Goal: Transaction & Acquisition: Purchase product/service

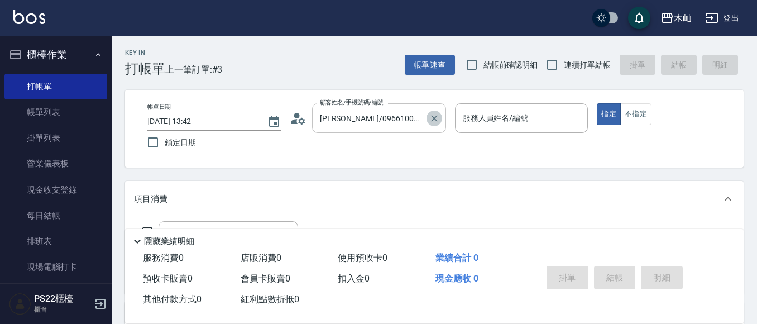
click at [439, 118] on icon "Clear" at bounding box center [434, 118] width 11 height 11
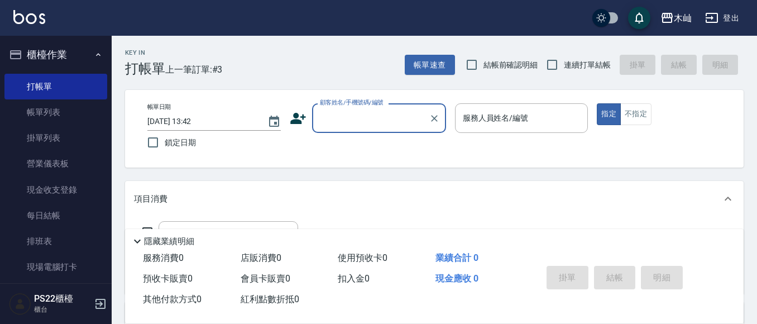
click at [397, 130] on div "顧客姓名/手機號碼/編號" at bounding box center [379, 118] width 134 height 30
type input "ㄛ"
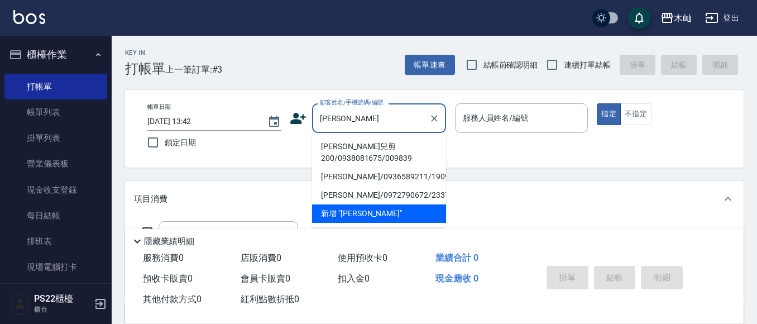
click at [407, 115] on input "[PERSON_NAME]" at bounding box center [370, 118] width 107 height 20
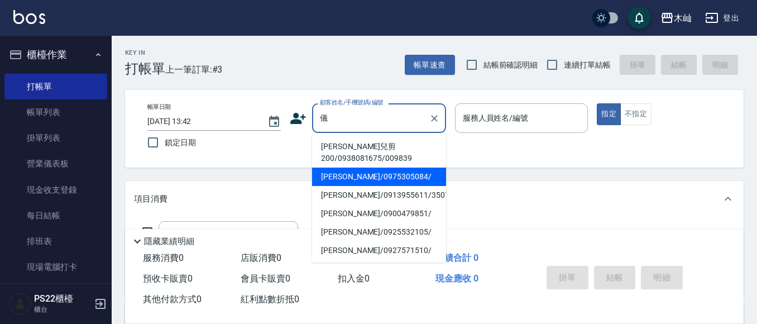
click at [406, 167] on li "[PERSON_NAME]/0975305084/" at bounding box center [379, 176] width 134 height 18
type input "[PERSON_NAME]/0975305084/"
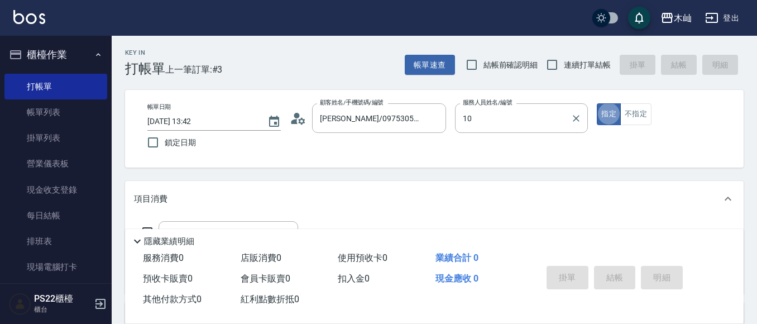
type input "小愛-10"
type button "true"
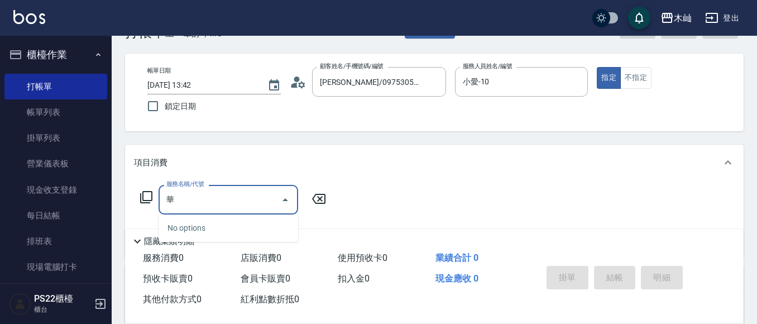
scroll to position [56, 0]
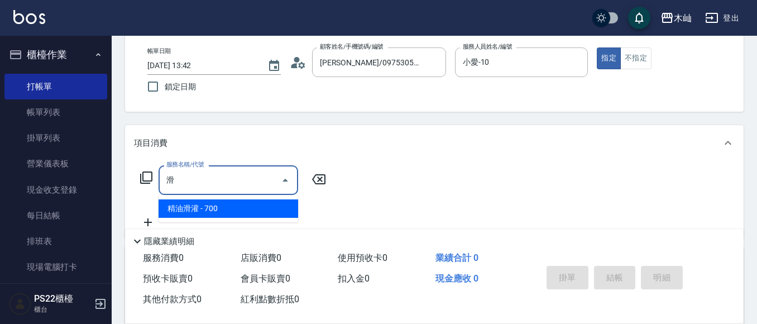
click at [262, 214] on span "精油滑灌 - 700" at bounding box center [227, 208] width 139 height 18
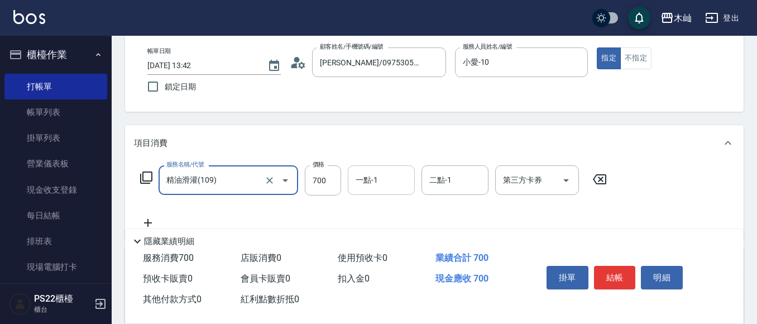
type input "精油滑灌(109)"
click at [388, 181] on input "一點-1" at bounding box center [381, 180] width 57 height 20
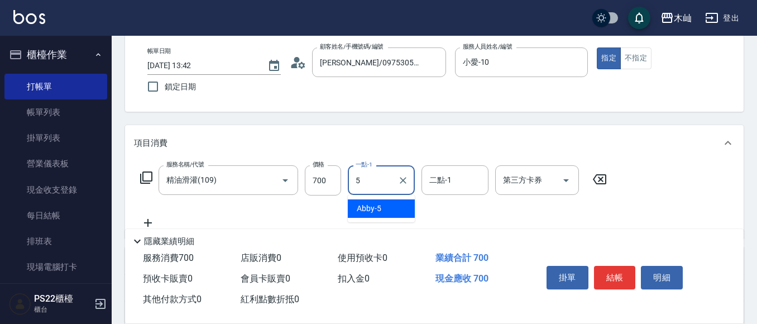
type input "Abby-5"
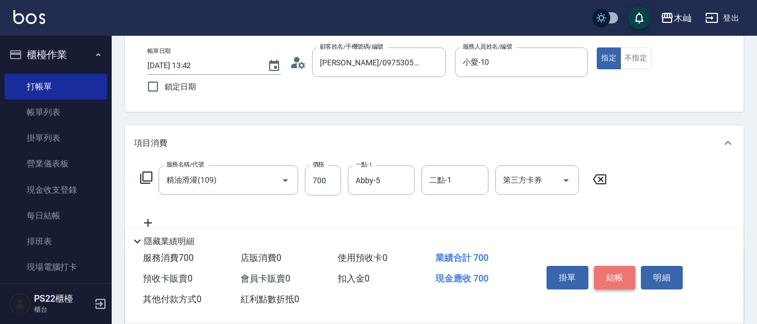
click at [609, 266] on button "結帳" at bounding box center [615, 277] width 42 height 23
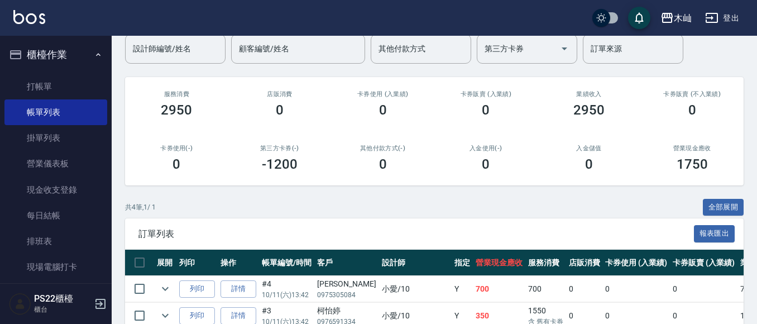
scroll to position [208, 0]
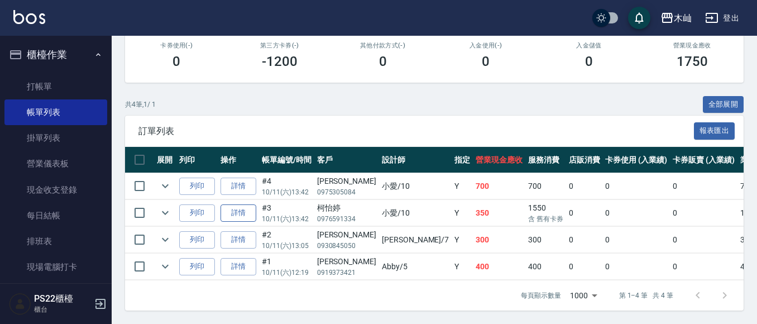
click at [245, 204] on link "詳情" at bounding box center [238, 212] width 36 height 17
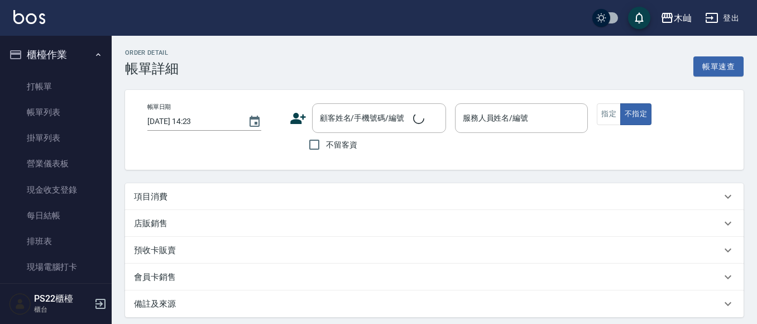
type input "[DATE] 13:42"
type input "小愛-10"
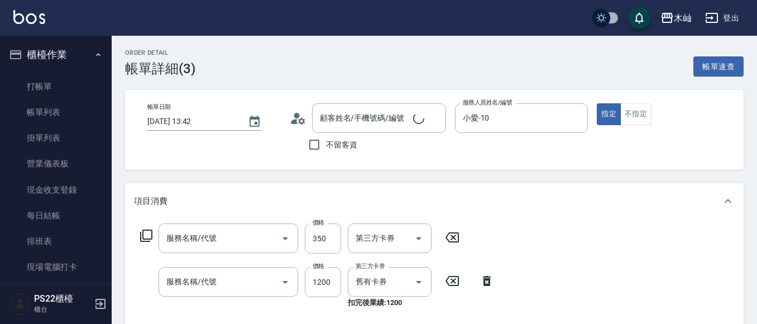
type input "[PERSON_NAME]/0976591334/"
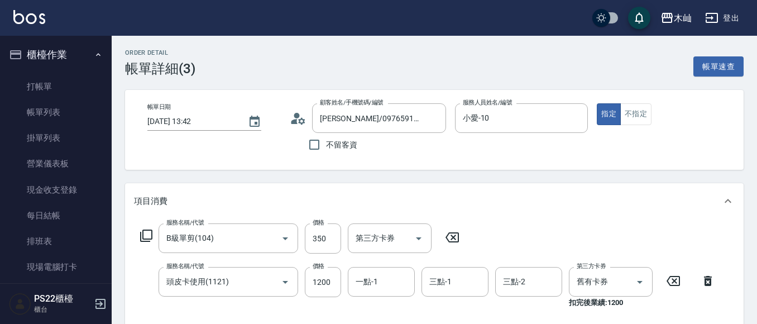
type input "B級單剪(104)"
type input "頭皮卡使用(1121)"
click at [376, 289] on input "一點-1" at bounding box center [381, 282] width 57 height 20
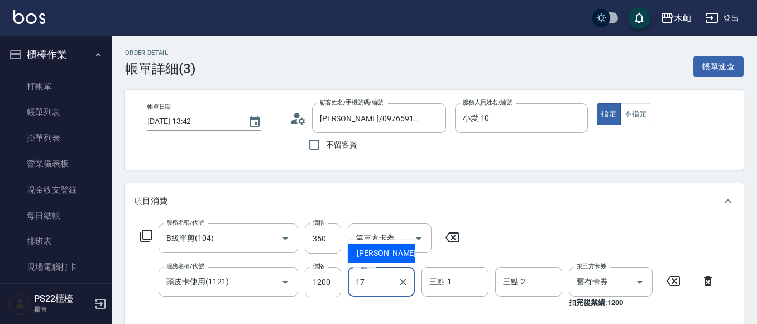
type input "[PERSON_NAME]-17"
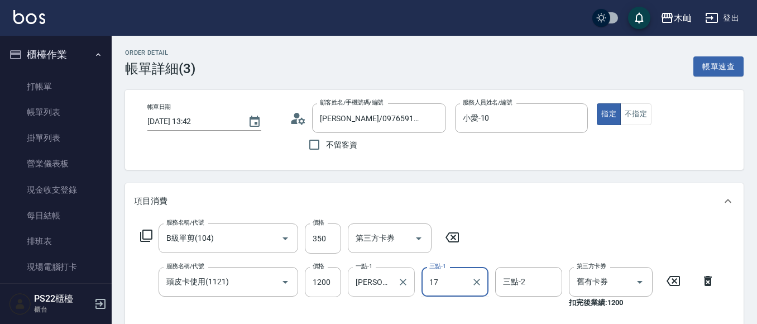
type input "[PERSON_NAME]-17"
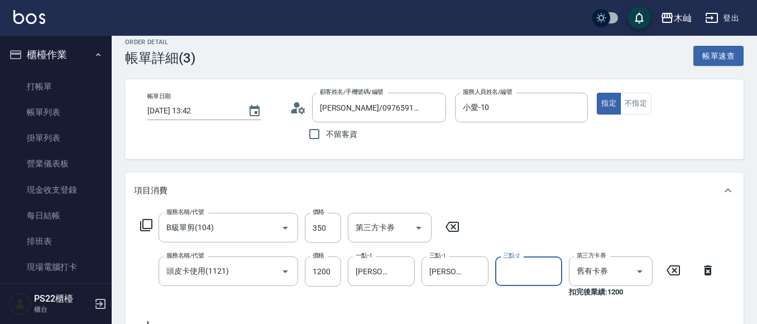
scroll to position [279, 0]
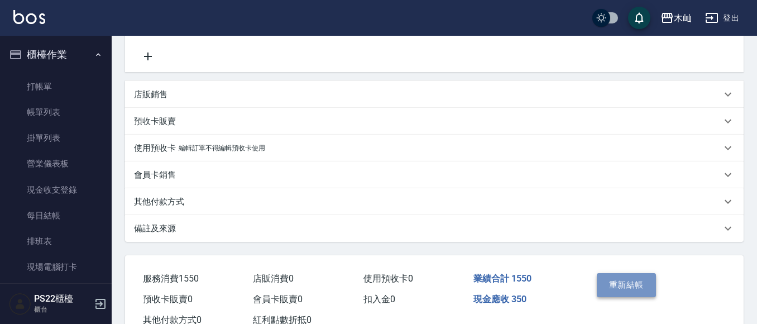
click at [613, 278] on button "重新結帳" at bounding box center [625, 284] width 59 height 23
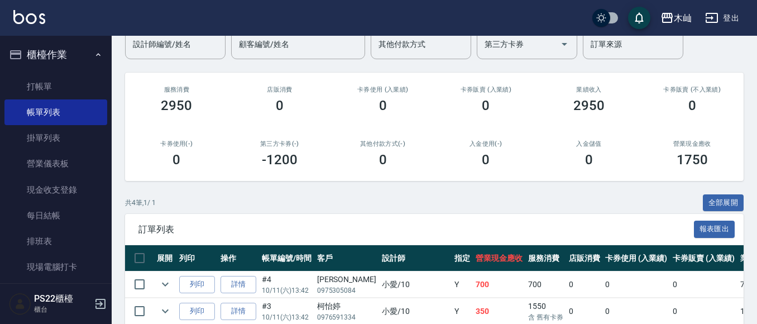
scroll to position [208, 0]
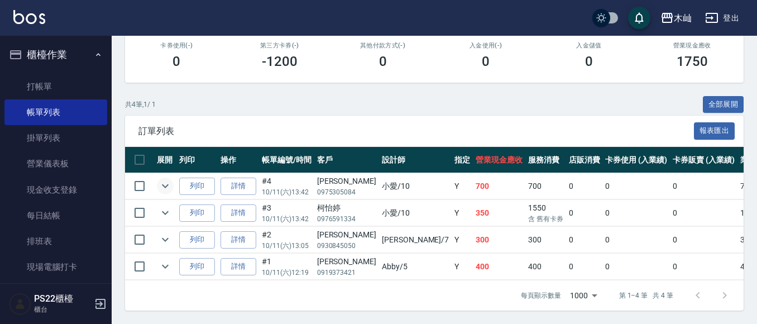
click at [163, 184] on icon "expand row" at bounding box center [165, 186] width 7 height 4
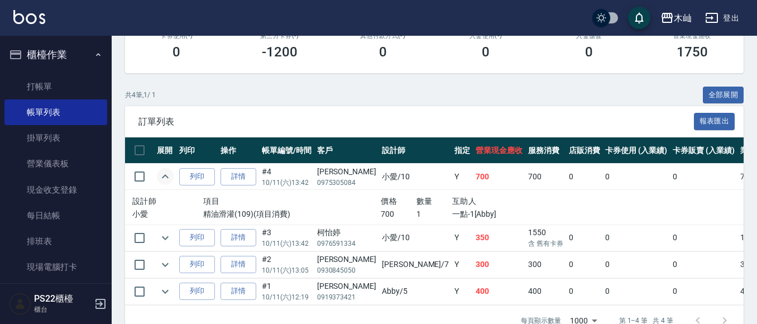
click at [163, 176] on icon "expand row" at bounding box center [164, 176] width 13 height 13
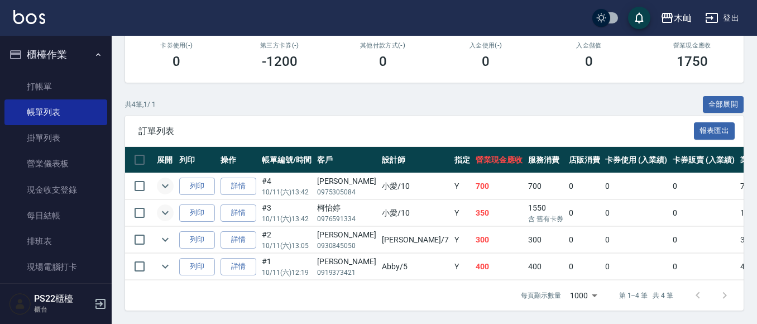
click at [159, 206] on icon "expand row" at bounding box center [164, 212] width 13 height 13
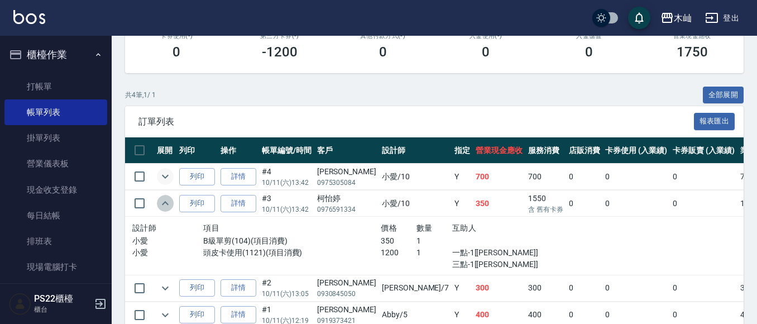
click at [159, 200] on icon "expand row" at bounding box center [164, 202] width 13 height 13
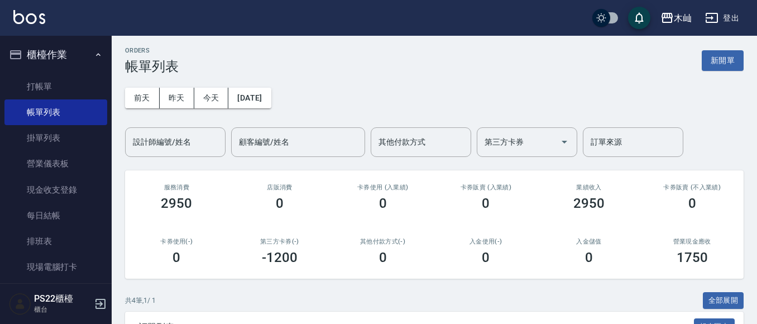
scroll to position [0, 0]
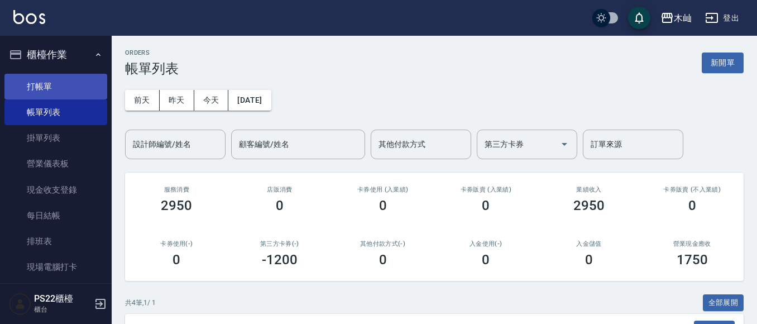
click at [54, 89] on link "打帳單" at bounding box center [55, 87] width 103 height 26
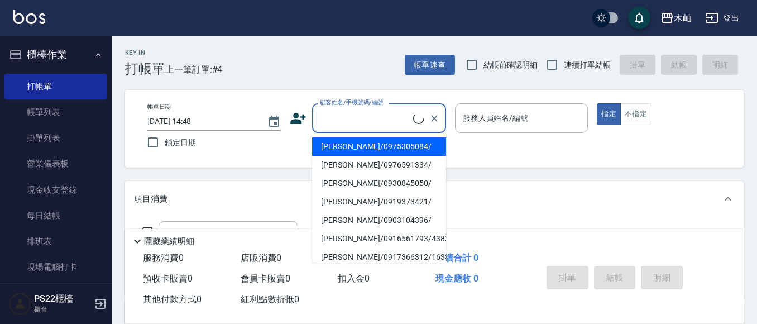
click at [360, 123] on input "顧客姓名/手機號碼/編號" at bounding box center [365, 118] width 96 height 20
click at [406, 148] on li "[PERSON_NAME]/0966100901/" at bounding box center [379, 146] width 134 height 18
type input "[PERSON_NAME]/0966100901/"
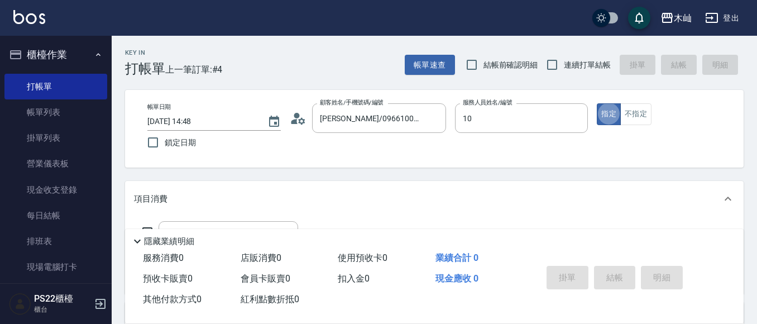
type input "小愛-10"
type button "true"
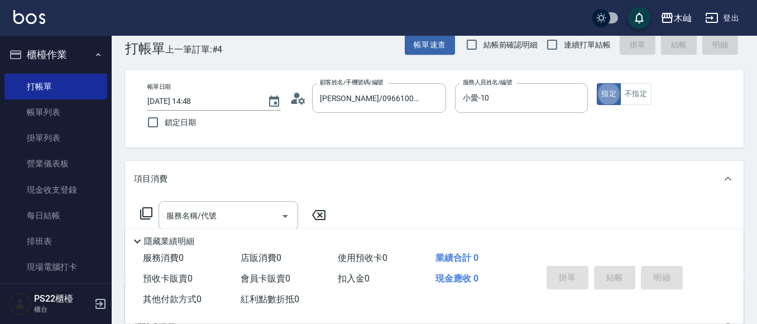
scroll to position [56, 0]
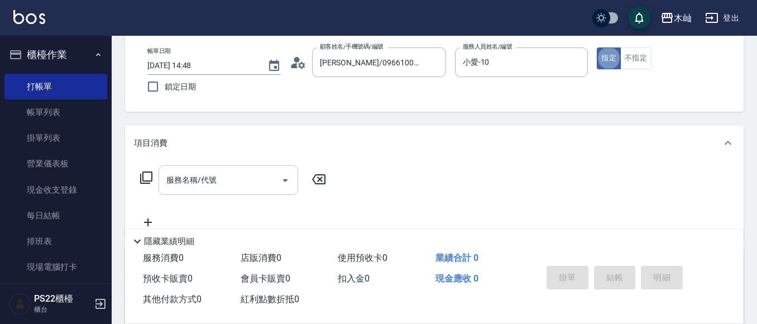
click at [184, 180] on div "服務名稱/代號 服務名稱/代號" at bounding box center [227, 180] width 139 height 30
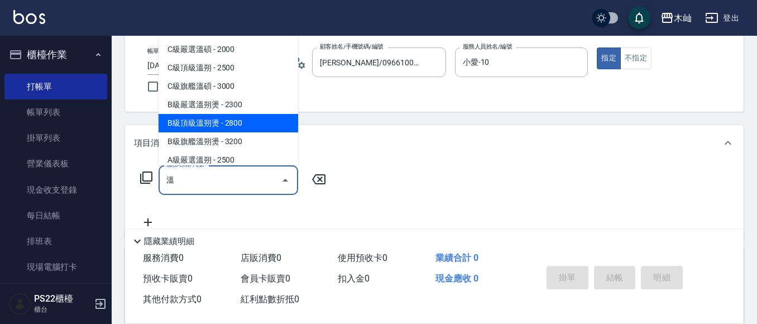
scroll to position [45, 0]
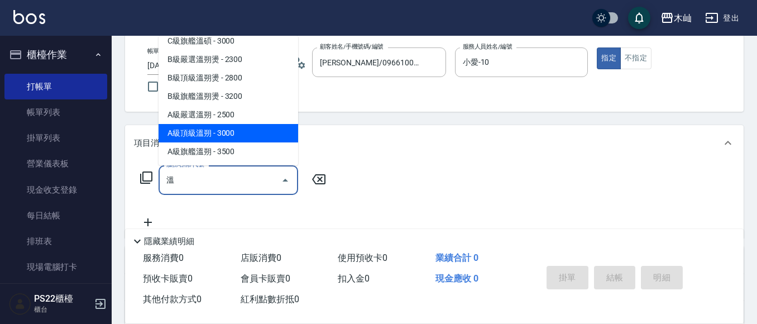
click at [220, 129] on span "A級頂級溫朔 - 3000" at bounding box center [227, 133] width 139 height 18
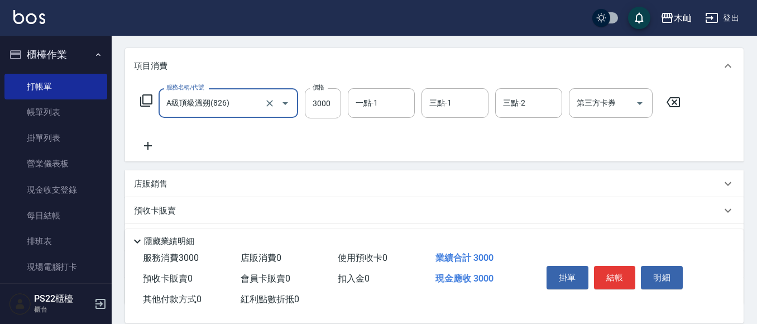
scroll to position [220, 0]
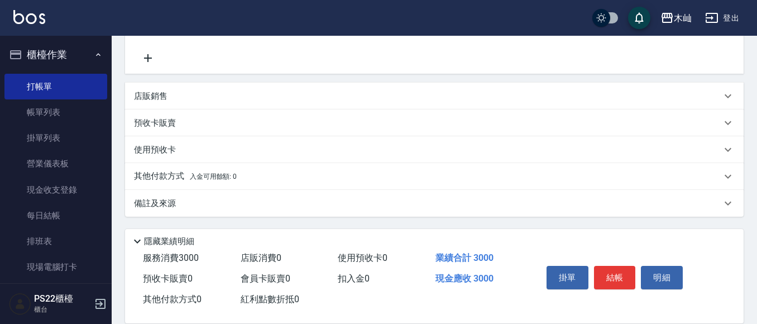
type input "A級頂級溫朔(826)"
click at [170, 150] on p "使用預收卡" at bounding box center [155, 150] width 42 height 12
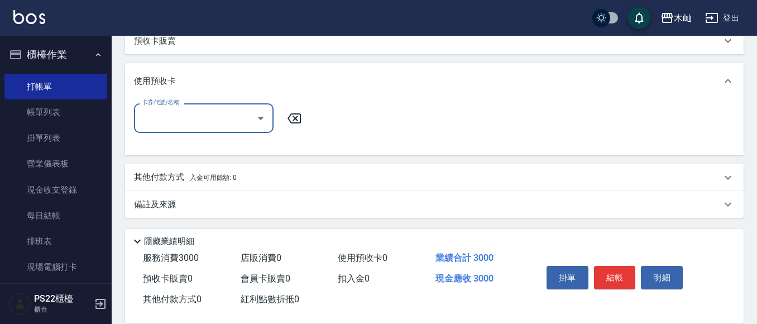
scroll to position [304, 0]
click at [171, 176] on p "其他付款方式 入金可用餘額: 0" at bounding box center [185, 176] width 103 height 12
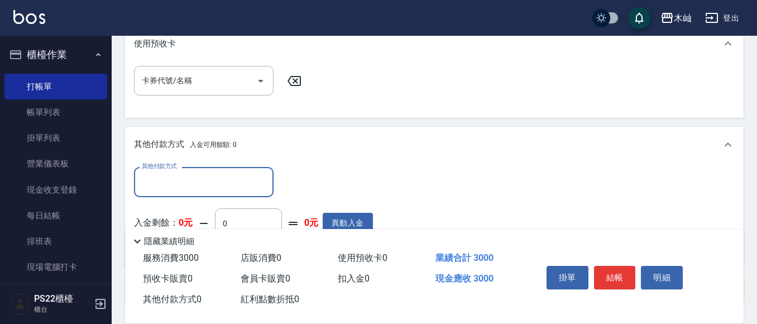
scroll to position [359, 0]
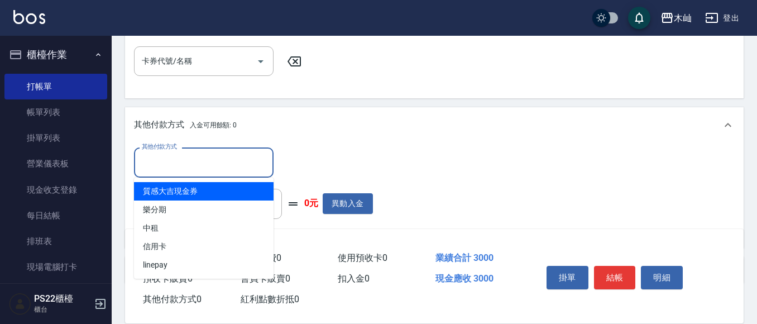
click at [176, 165] on input "其他付款方式" at bounding box center [203, 162] width 129 height 20
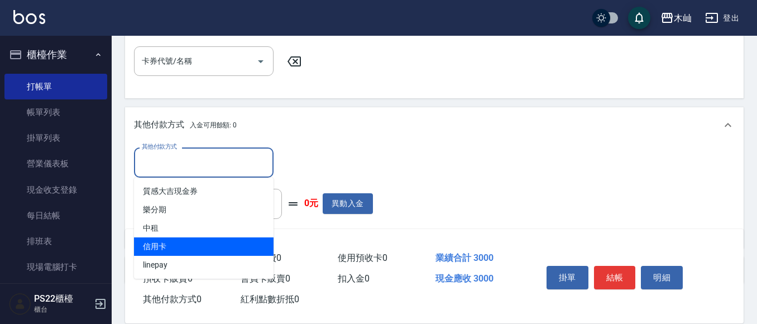
click at [170, 242] on span "信用卡" at bounding box center [203, 246] width 139 height 18
type input "信用卡"
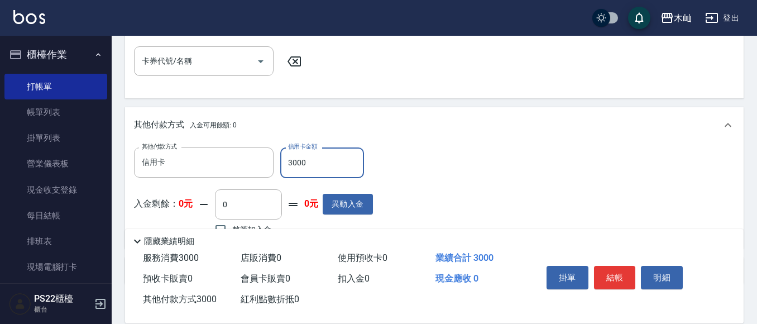
type input "3000"
click at [624, 273] on button "結帳" at bounding box center [615, 277] width 42 height 23
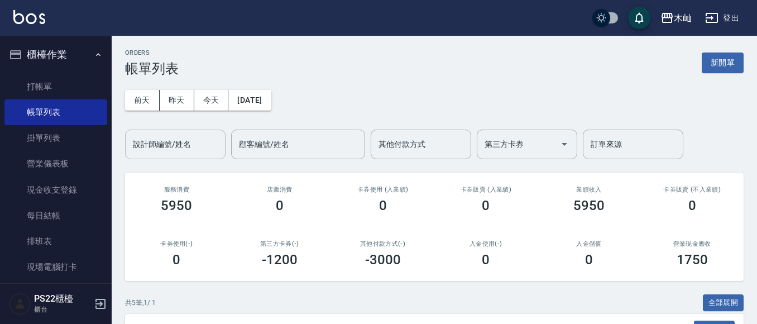
click at [175, 154] on div "設計師編號/姓名" at bounding box center [175, 144] width 100 height 30
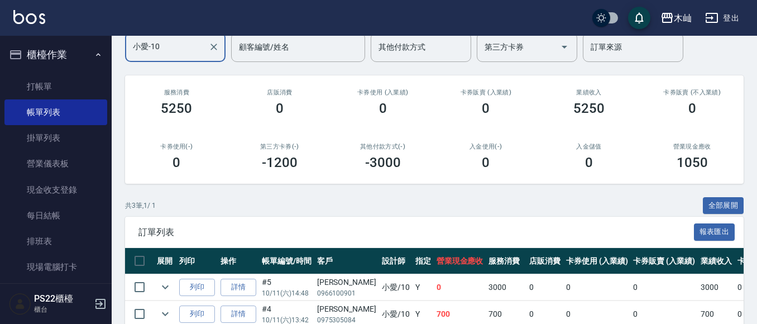
scroll to position [181, 0]
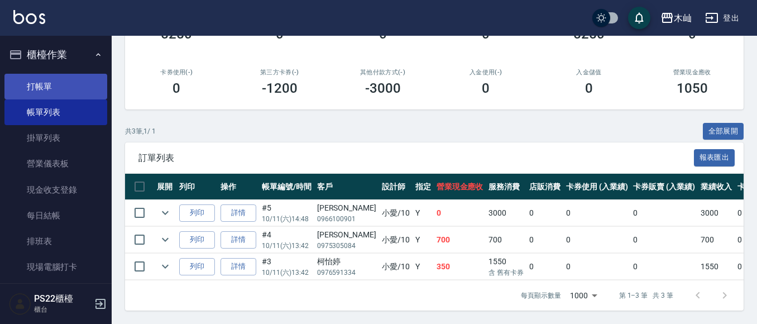
type input "小愛-10"
click at [51, 94] on link "打帳單" at bounding box center [55, 87] width 103 height 26
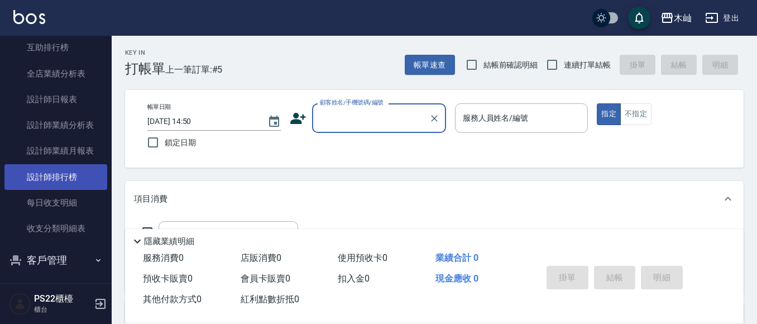
scroll to position [391, 0]
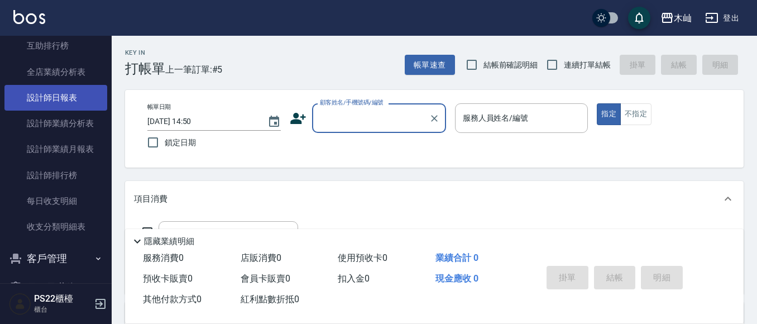
click at [66, 103] on link "設計師日報表" at bounding box center [55, 98] width 103 height 26
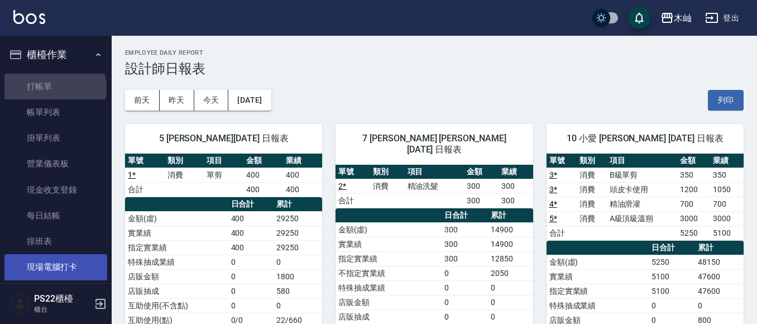
click at [54, 88] on link "打帳單" at bounding box center [55, 87] width 103 height 26
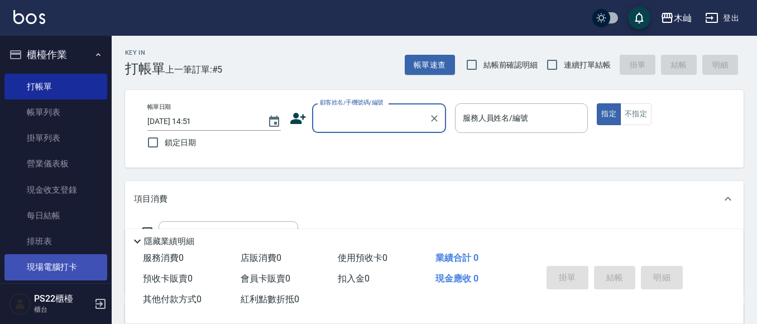
click at [54, 88] on link "打帳單" at bounding box center [55, 87] width 103 height 26
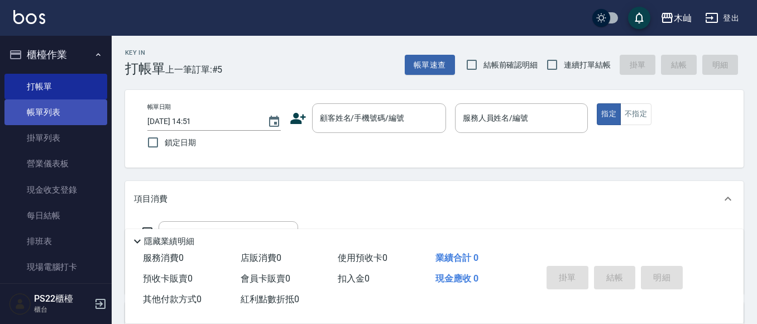
click at [59, 105] on link "帳單列表" at bounding box center [55, 112] width 103 height 26
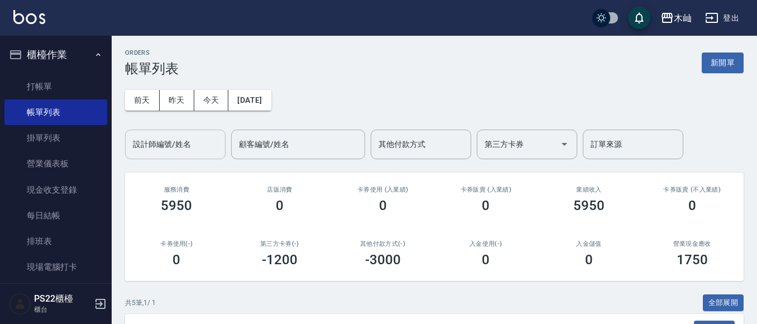
click at [155, 158] on div "設計師編號/姓名" at bounding box center [175, 144] width 100 height 30
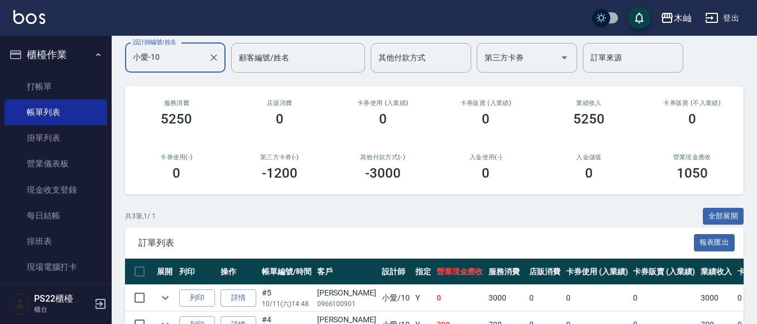
scroll to position [167, 0]
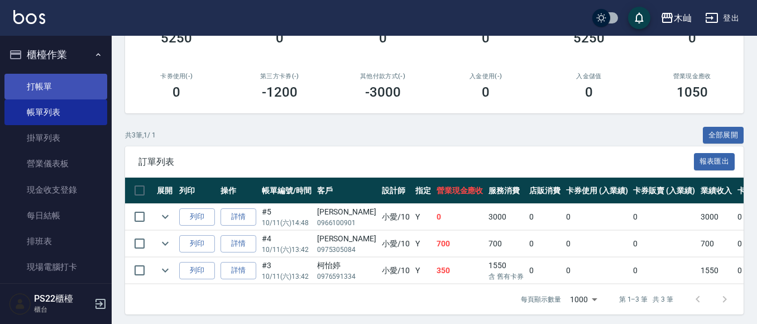
type input "小愛-10"
click at [20, 80] on link "打帳單" at bounding box center [55, 87] width 103 height 26
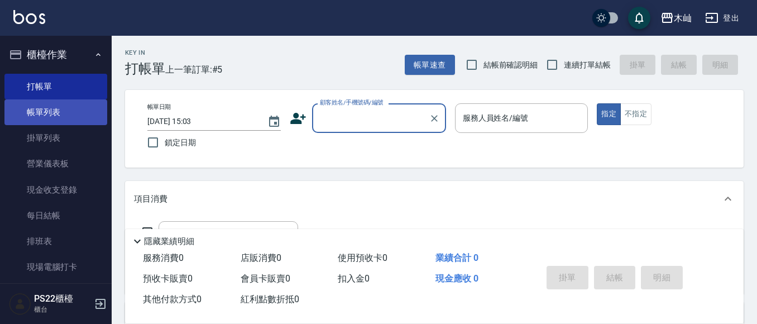
click at [52, 100] on link "帳單列表" at bounding box center [55, 112] width 103 height 26
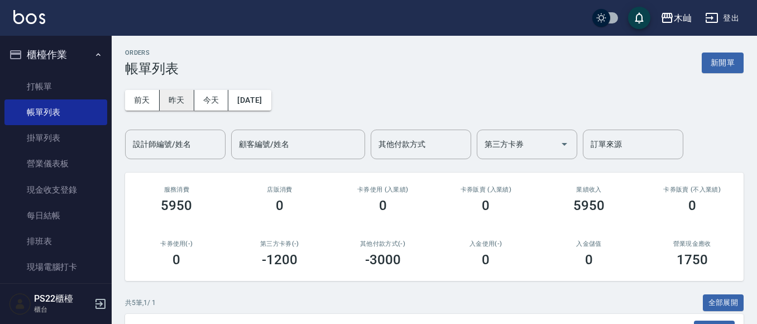
click at [178, 101] on button "昨天" at bounding box center [177, 100] width 35 height 21
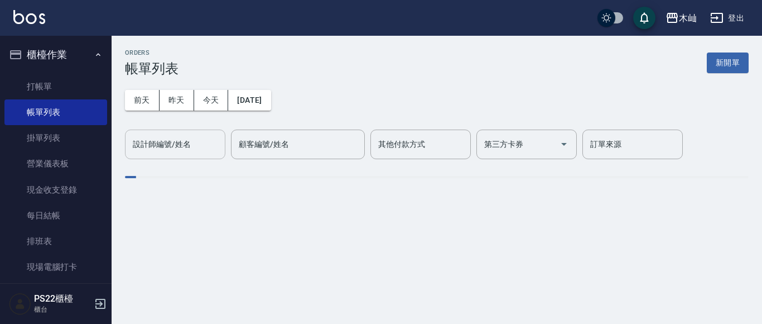
click at [193, 146] on input "設計師編號/姓名" at bounding box center [175, 144] width 90 height 20
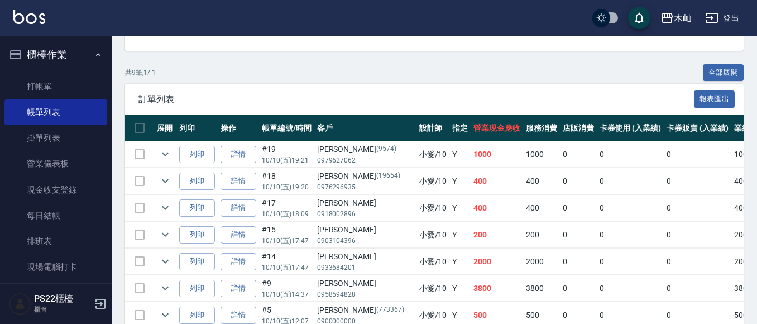
scroll to position [7, 0]
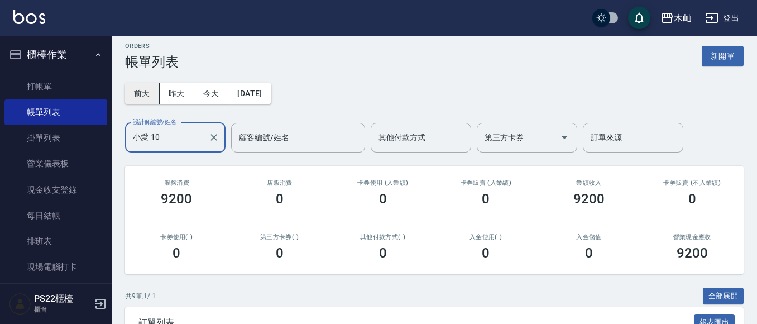
type input "小愛-10"
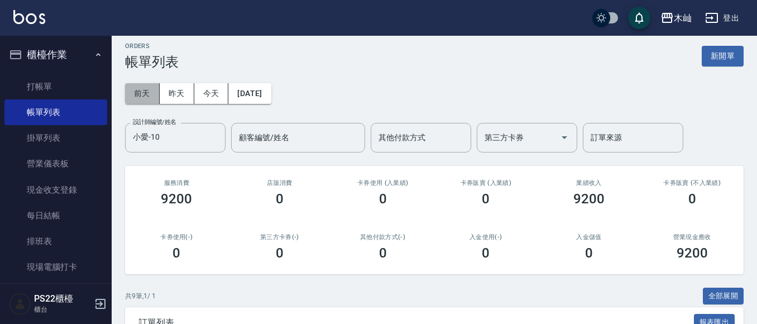
click at [144, 98] on button "前天" at bounding box center [142, 93] width 35 height 21
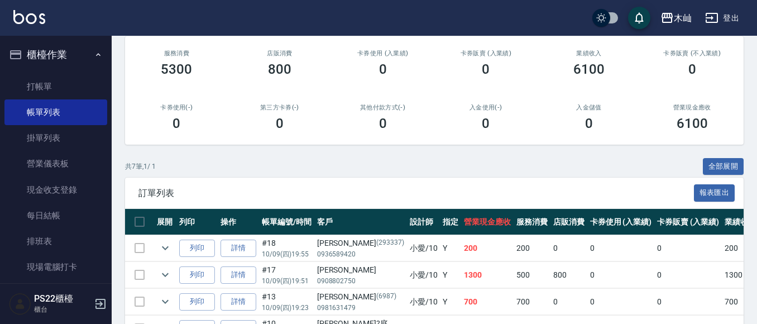
scroll to position [223, 0]
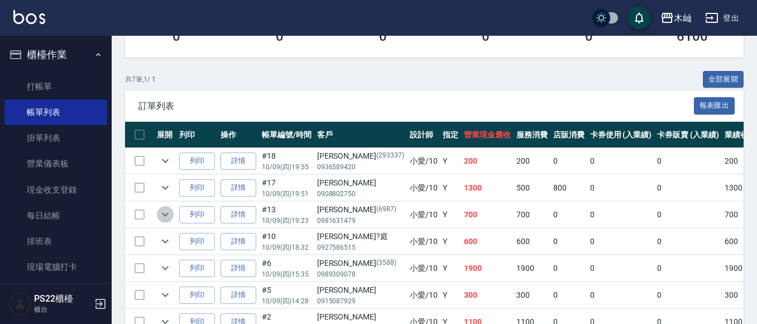
click at [162, 216] on icon "expand row" at bounding box center [164, 214] width 13 height 13
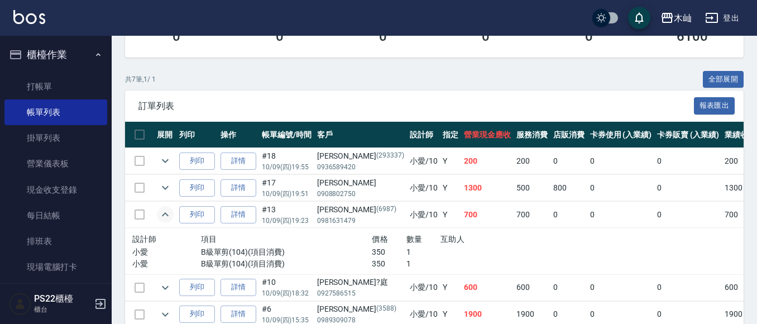
click at [162, 216] on icon "expand row" at bounding box center [164, 214] width 13 height 13
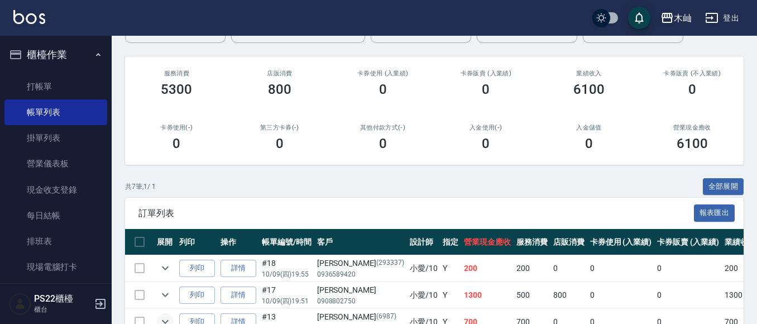
scroll to position [56, 0]
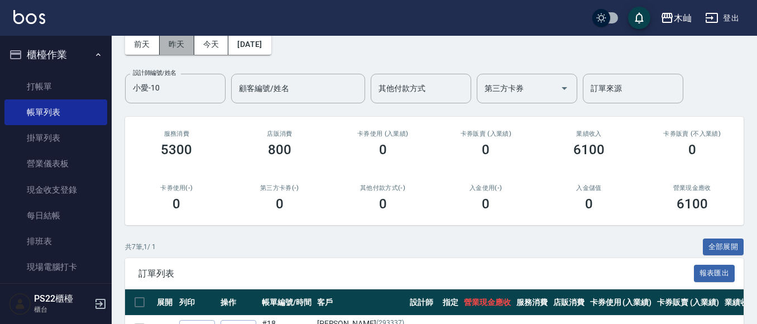
click at [174, 49] on button "昨天" at bounding box center [177, 44] width 35 height 21
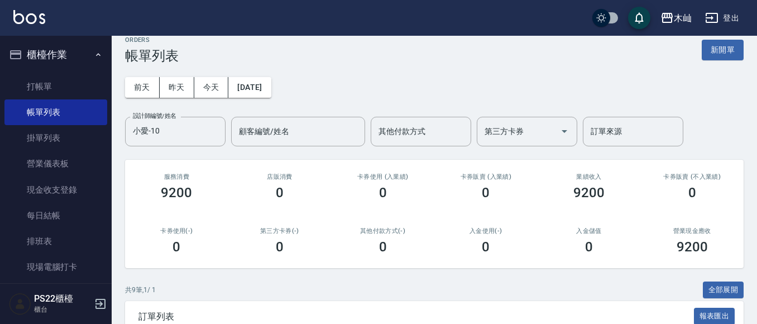
scroll to position [7, 0]
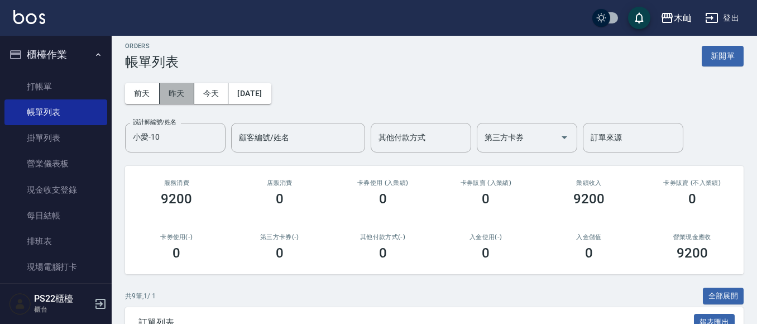
click at [180, 94] on button "昨天" at bounding box center [177, 93] width 35 height 21
click at [137, 94] on button "前天" at bounding box center [142, 93] width 35 height 21
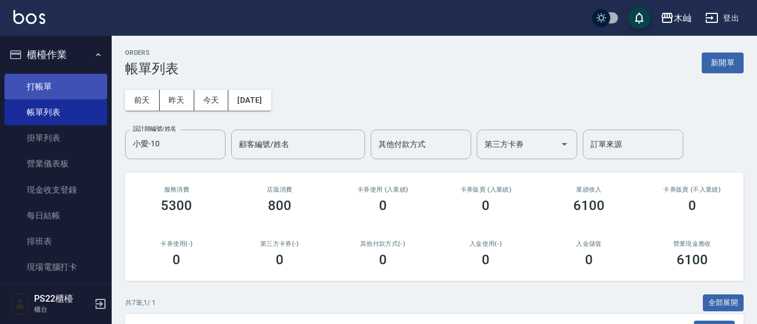
click at [24, 76] on link "打帳單" at bounding box center [55, 87] width 103 height 26
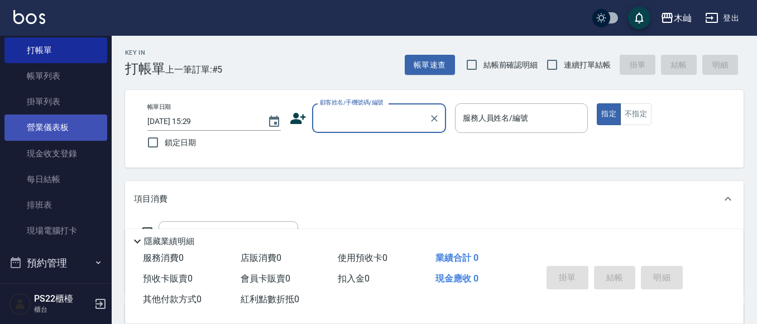
scroll to position [56, 0]
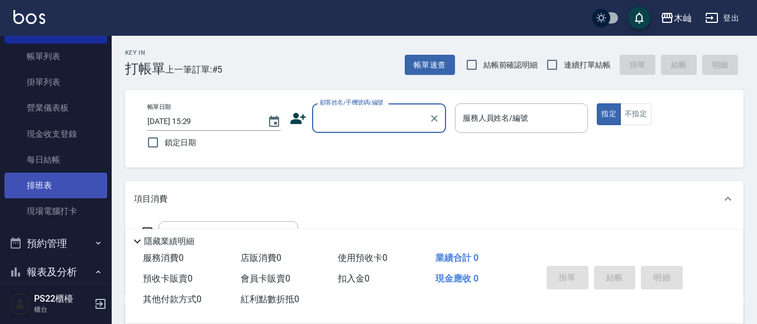
click at [81, 187] on link "排班表" at bounding box center [55, 185] width 103 height 26
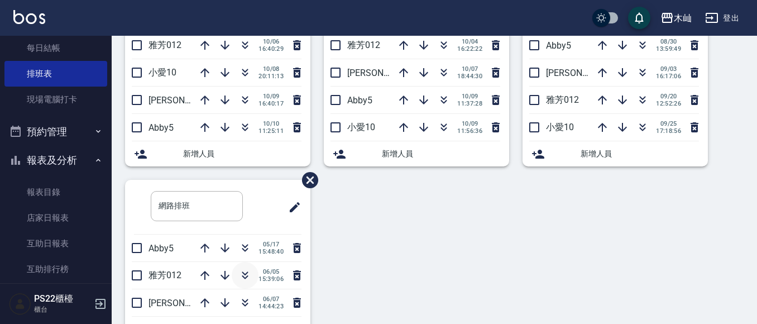
scroll to position [147, 0]
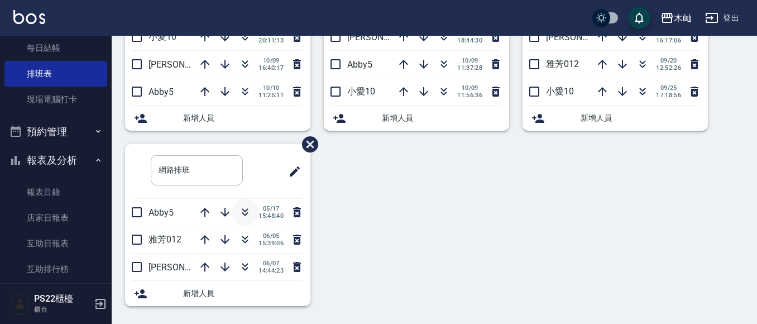
click at [243, 208] on icon "button" at bounding box center [244, 211] width 13 height 13
click at [420, 209] on div "洗髮 ​ [PERSON_NAME]012 [DATE] 16:40:29 小愛10 [DATE] 20:11:13 [PERSON_NAME]7 [DATE…" at bounding box center [428, 130] width 632 height 378
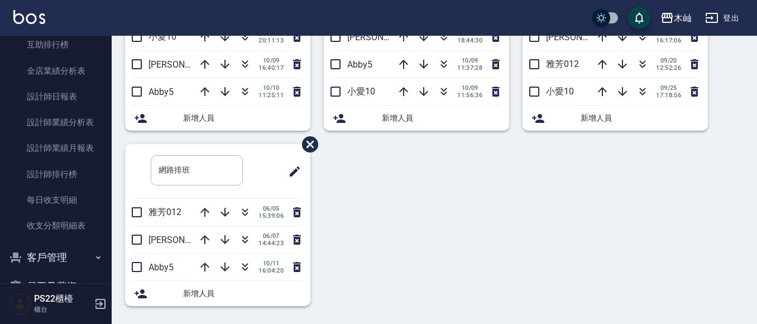
scroll to position [480, 0]
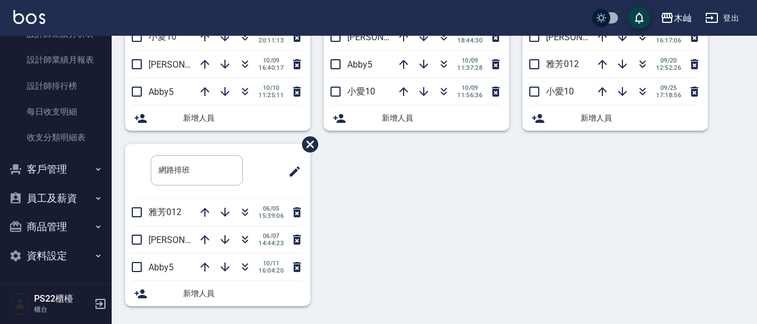
click at [41, 170] on button "客戶管理" at bounding box center [55, 169] width 103 height 29
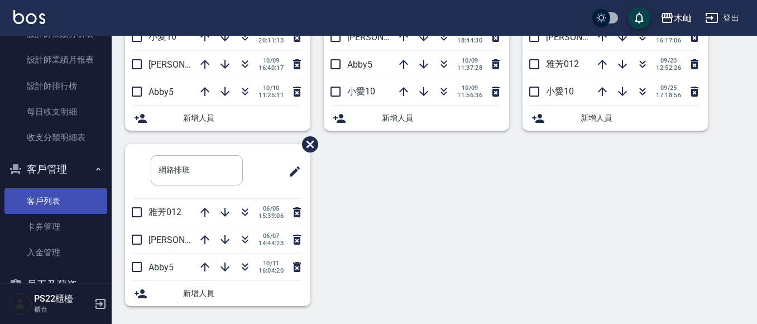
click at [45, 190] on link "客戶列表" at bounding box center [55, 201] width 103 height 26
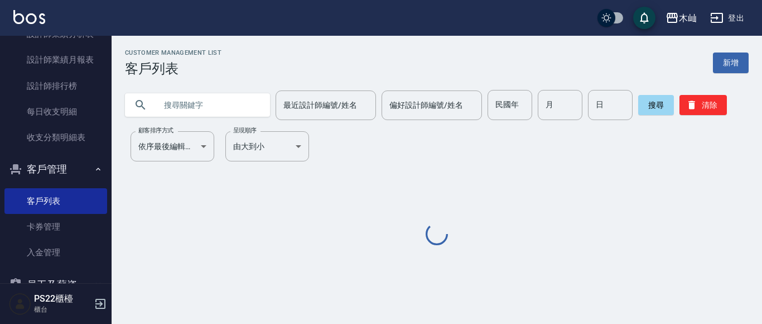
click at [204, 107] on input "text" at bounding box center [208, 105] width 105 height 30
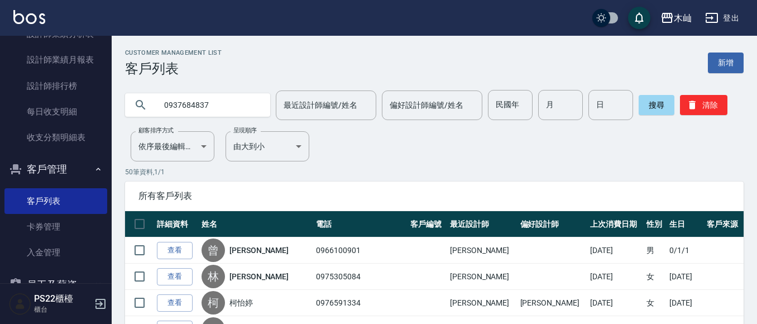
type input "0937684837"
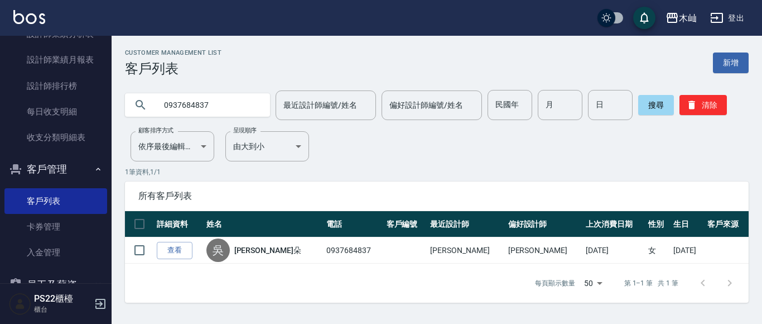
click at [184, 109] on input "0937684837" at bounding box center [208, 105] width 105 height 30
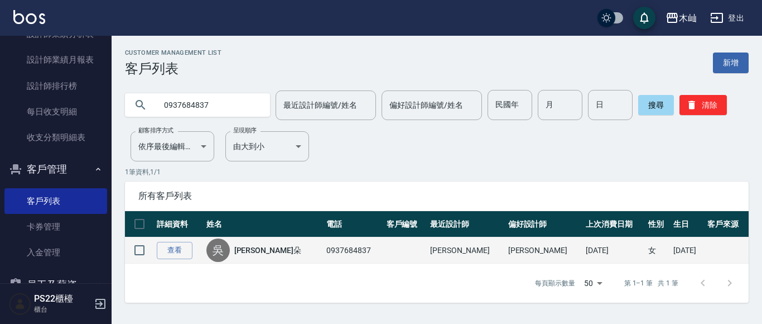
click at [335, 252] on td "0937684837" at bounding box center [354, 250] width 60 height 26
copy td "0937684837"
click at [181, 249] on link "查看" at bounding box center [175, 250] width 36 height 17
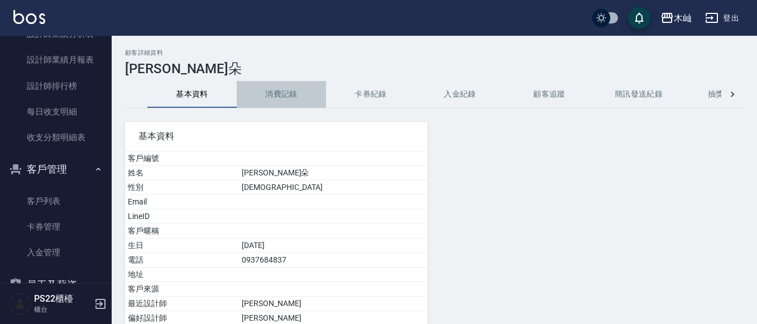
click at [276, 93] on button "消費記錄" at bounding box center [281, 94] width 89 height 27
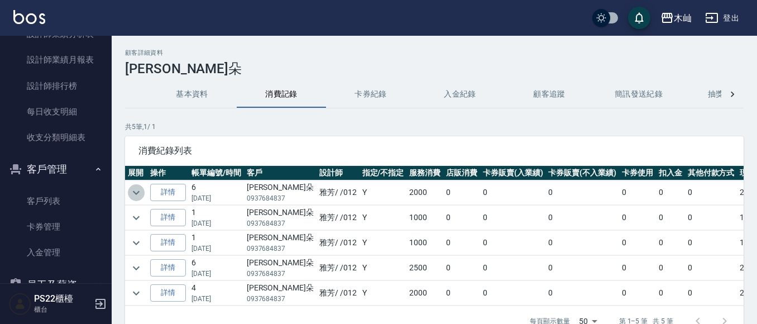
click at [131, 192] on icon "expand row" at bounding box center [135, 192] width 13 height 13
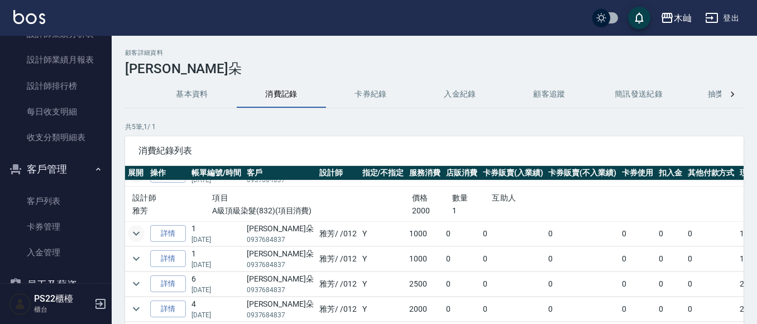
scroll to position [56, 0]
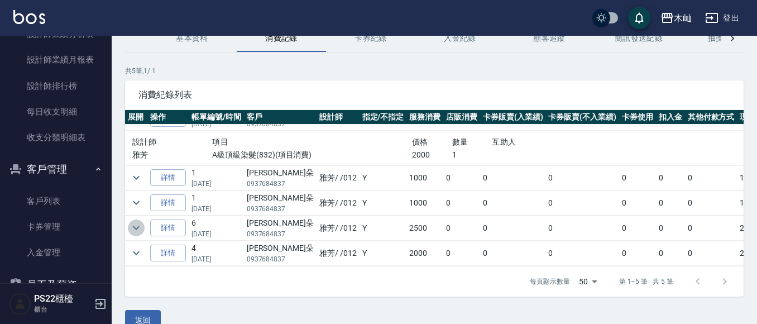
click at [138, 226] on icon "expand row" at bounding box center [136, 228] width 7 height 4
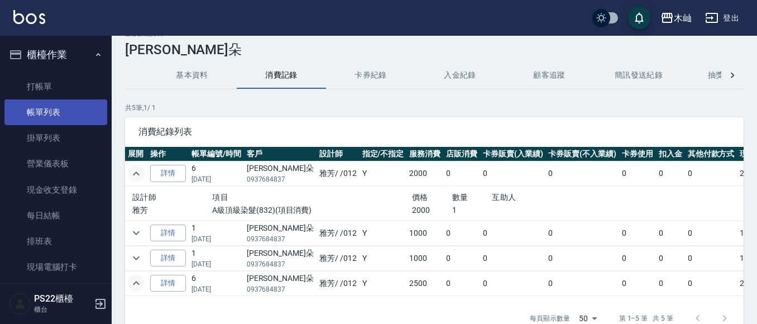
scroll to position [0, 0]
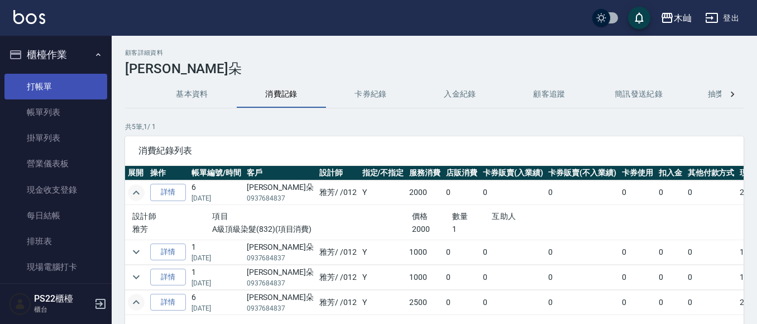
click at [59, 76] on link "打帳單" at bounding box center [55, 87] width 103 height 26
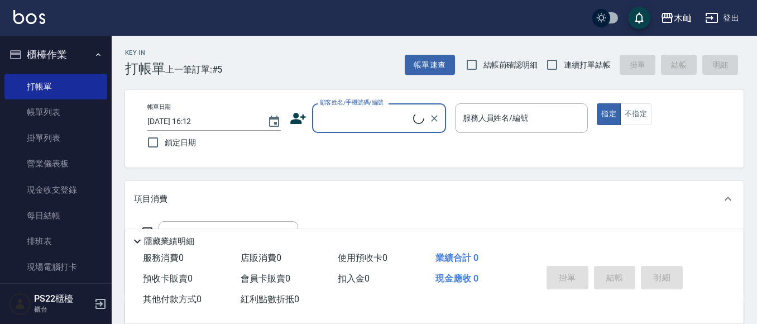
click at [367, 119] on input "顧客姓名/手機號碼/編號" at bounding box center [365, 118] width 96 height 20
click at [357, 147] on li "[PERSON_NAME]/0937684837/" at bounding box center [379, 146] width 134 height 18
type input "[PERSON_NAME]/0937684837/"
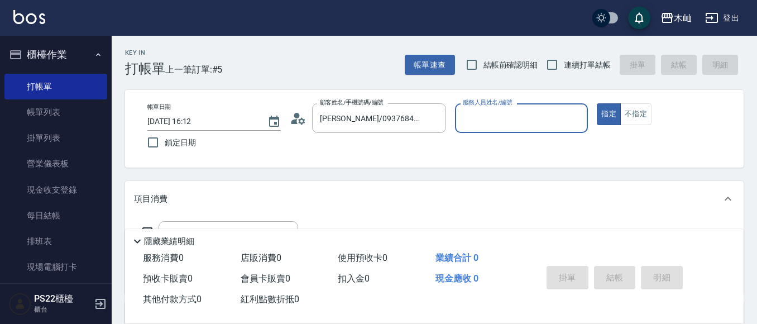
type input "雅芳-012"
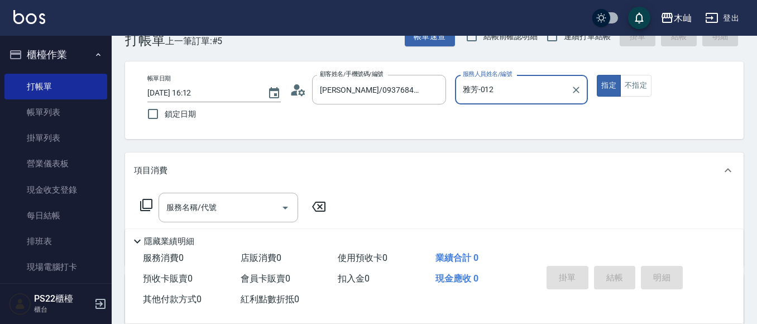
scroll to position [56, 0]
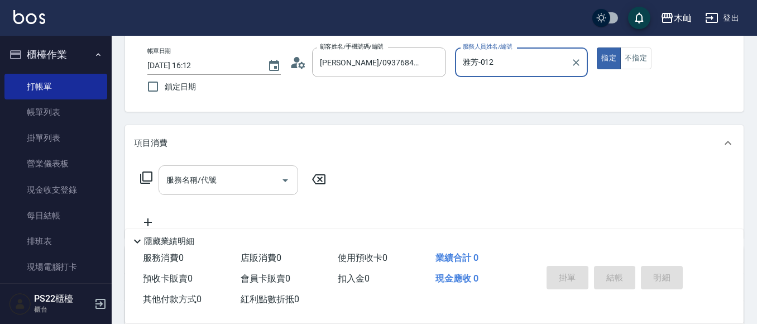
drag, startPoint x: 271, startPoint y: 181, endPoint x: 261, endPoint y: 181, distance: 10.0
click at [266, 182] on input "服務名稱/代號" at bounding box center [219, 180] width 113 height 20
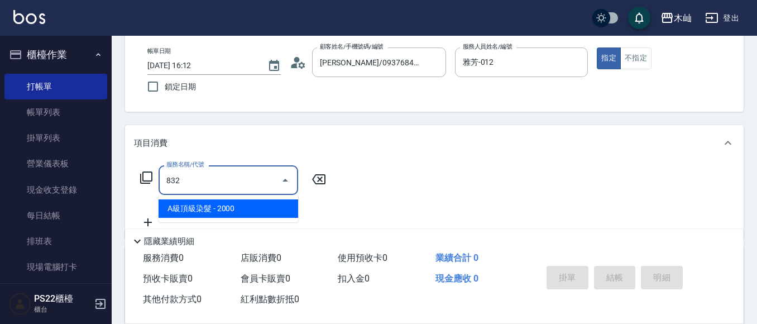
type input "A級頂級染髮(832)"
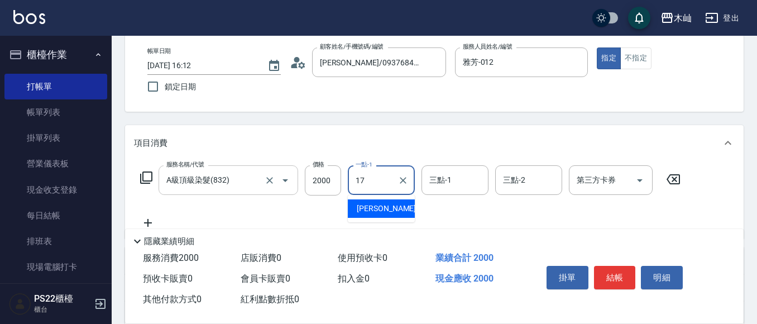
type input "[PERSON_NAME]-17"
